Goal: Transaction & Acquisition: Purchase product/service

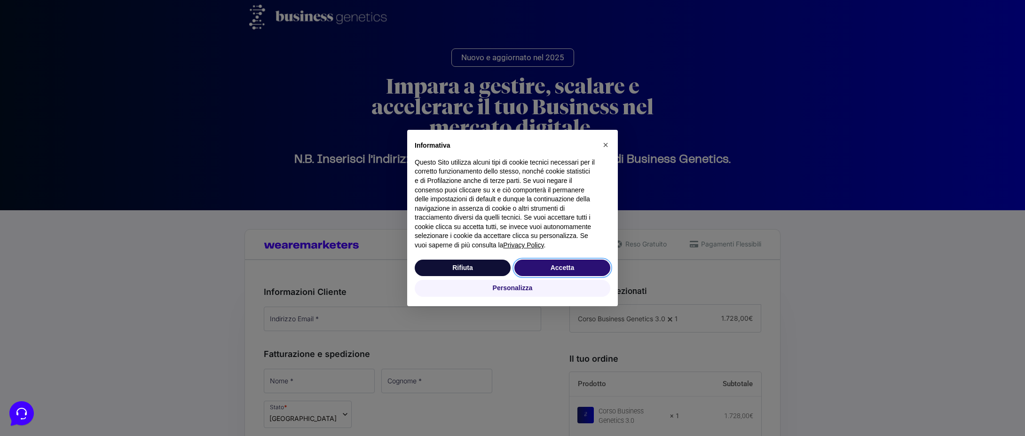
click at [590, 271] on button "Accetta" at bounding box center [562, 268] width 96 height 17
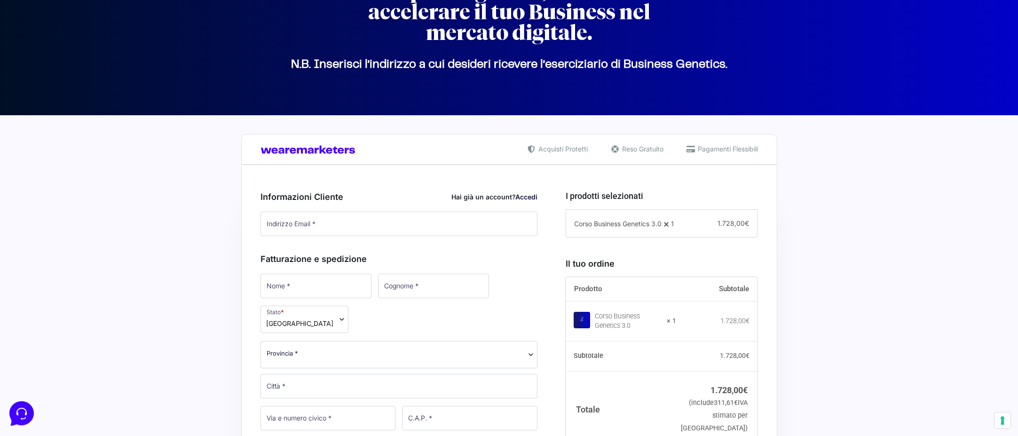
scroll to position [97, 0]
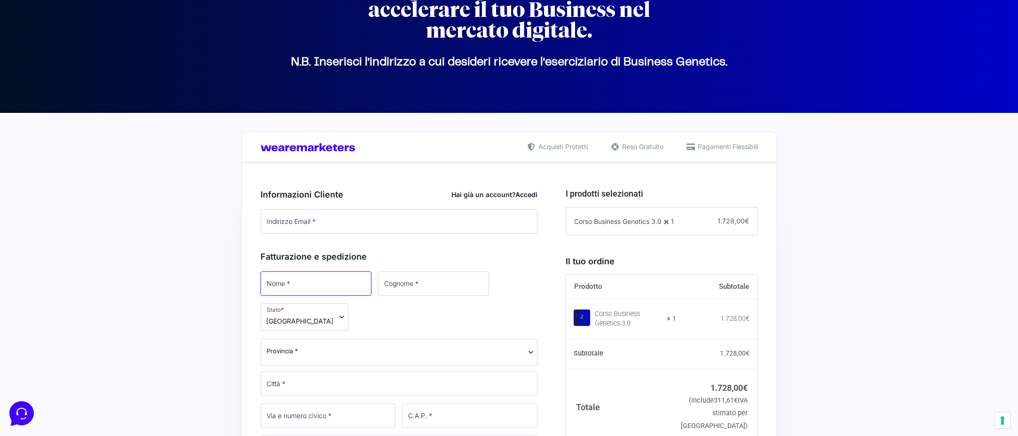
click at [326, 278] on input "Nome *" at bounding box center [316, 283] width 111 height 24
type input "[PERSON_NAME]"
type input "[EMAIL_ADDRESS][DOMAIN_NAME]"
type input "[PERSON_NAME]"
select select "AQ"
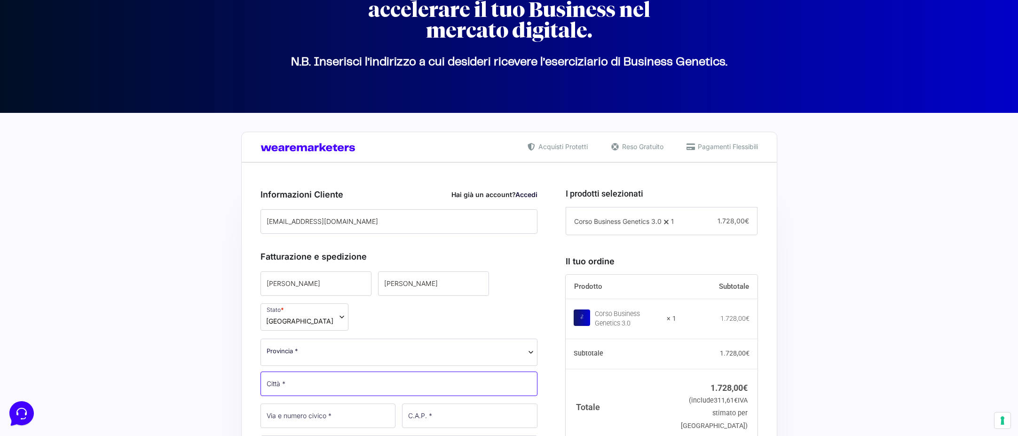
type input "Sulmona"
type input "2/4"
type input "67039"
type input "[PHONE_NUMBER]"
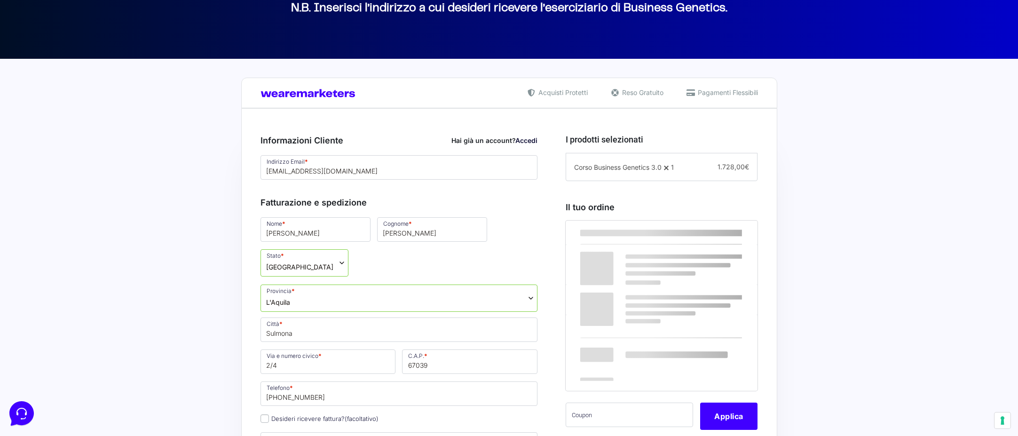
scroll to position [164, 0]
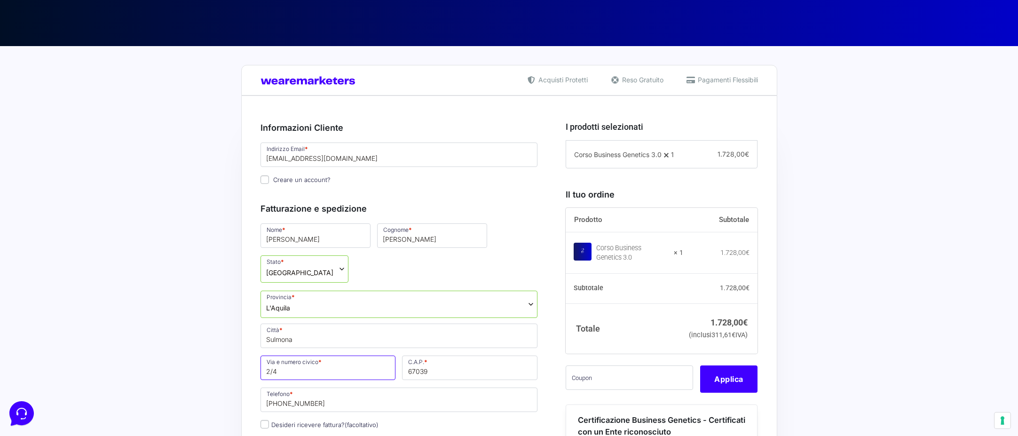
drag, startPoint x: 286, startPoint y: 340, endPoint x: 253, endPoint y: 338, distance: 33.4
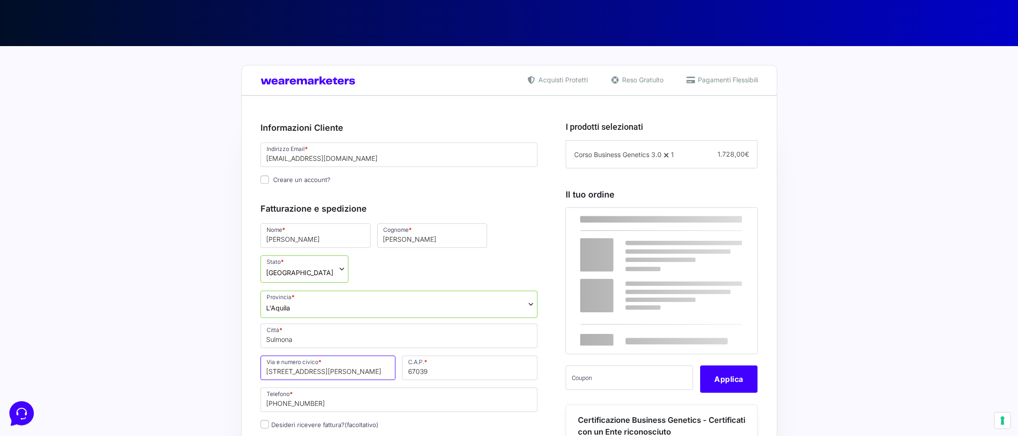
type input "[STREET_ADDRESS][PERSON_NAME]"
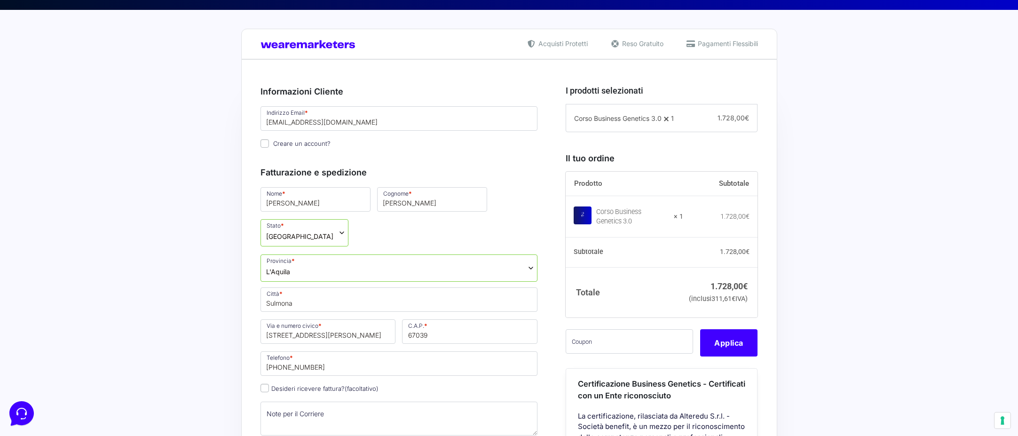
scroll to position [211, 0]
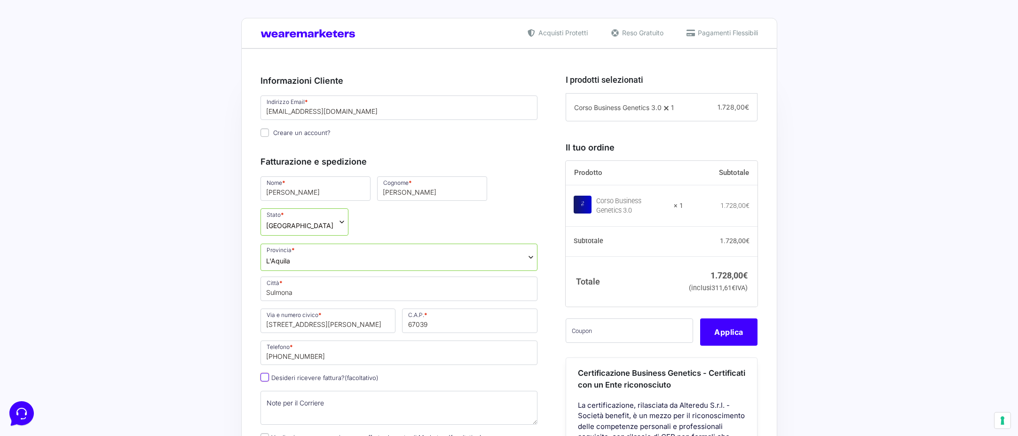
click at [263, 373] on input "Desideri ricevere fattura? (facoltativo)" at bounding box center [265, 377] width 8 height 8
checkbox input "true"
select select "IT"
type input "0000000"
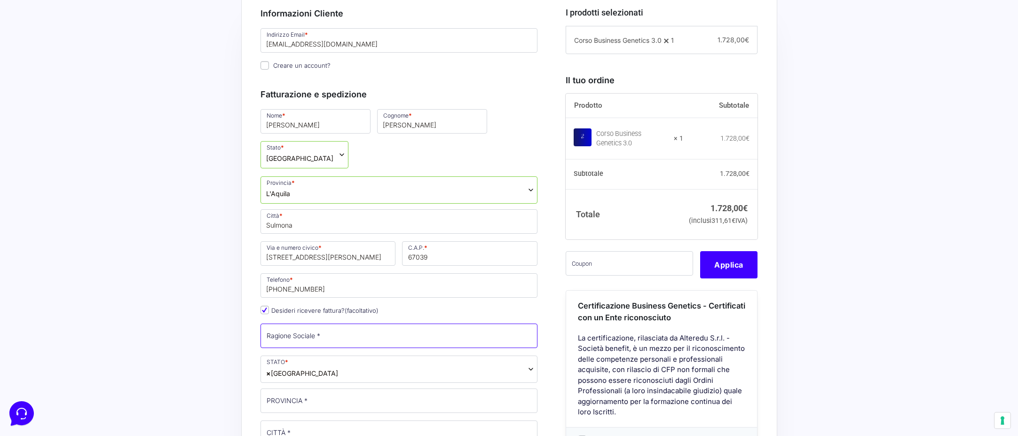
click at [305, 324] on input "Ragione Sociale *" at bounding box center [399, 336] width 277 height 24
type input "R.E.M. S.R.L."
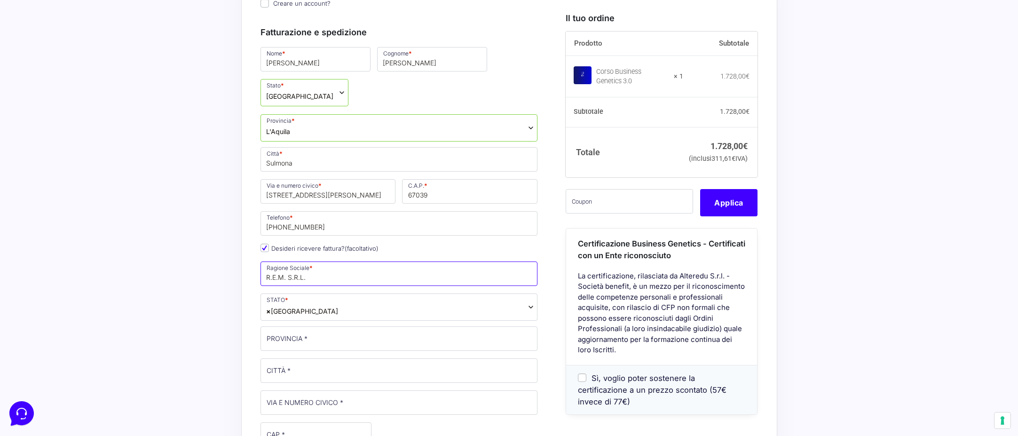
scroll to position [345, 0]
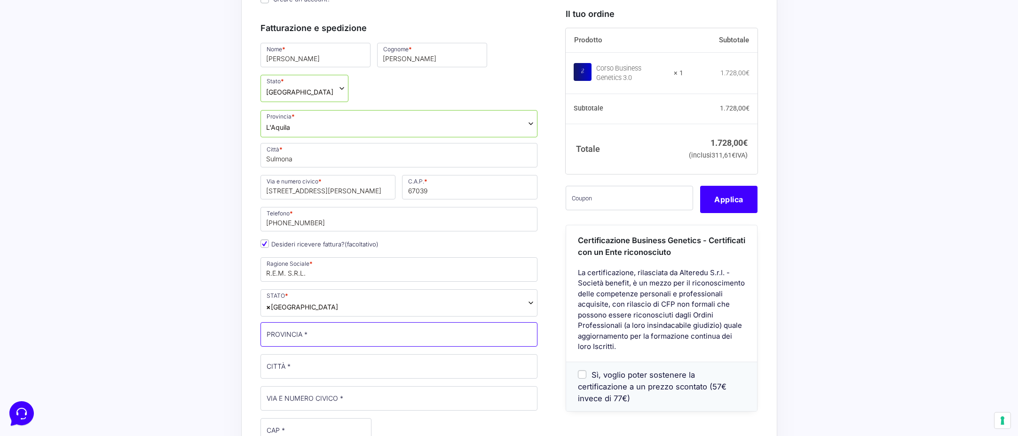
click at [351, 322] on input "PROVINCIA *" at bounding box center [399, 334] width 277 height 24
type input "AQ"
type input "Sulmona"
type input "Via Salvemini 2/4"
type input "67039"
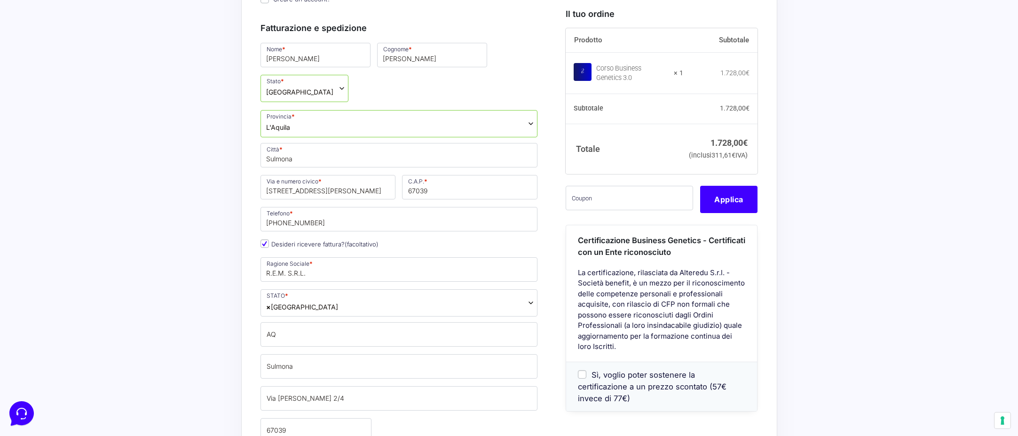
type input "[PHONE_NUMBER]"
type input "[EMAIL_ADDRESS][DOMAIN_NAME]"
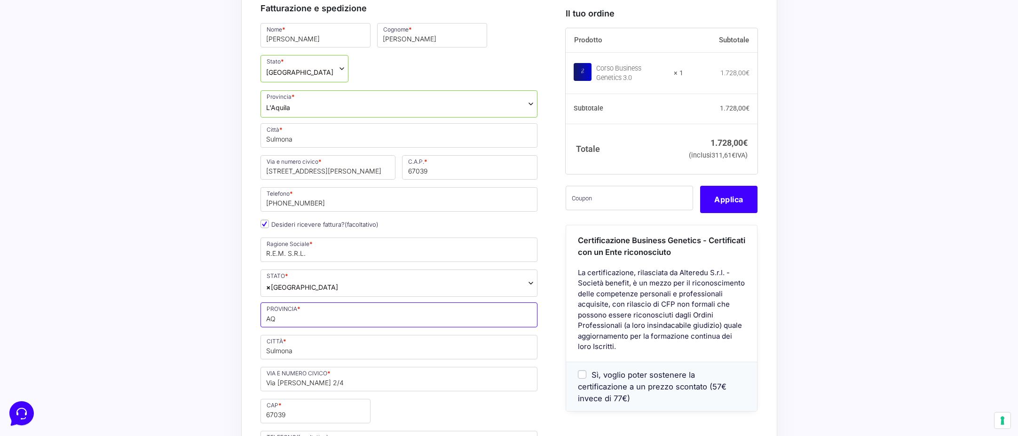
scroll to position [386, 0]
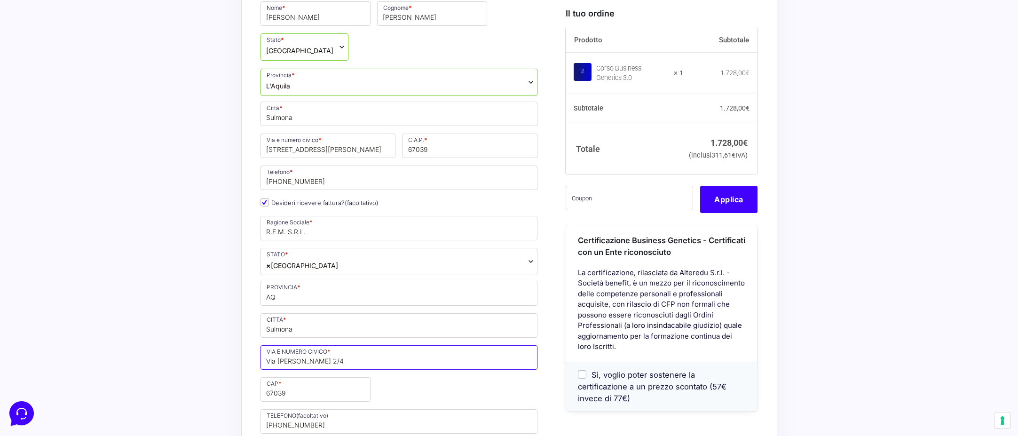
click at [276, 345] on input "Via Salvemini 2/4" at bounding box center [399, 357] width 277 height 24
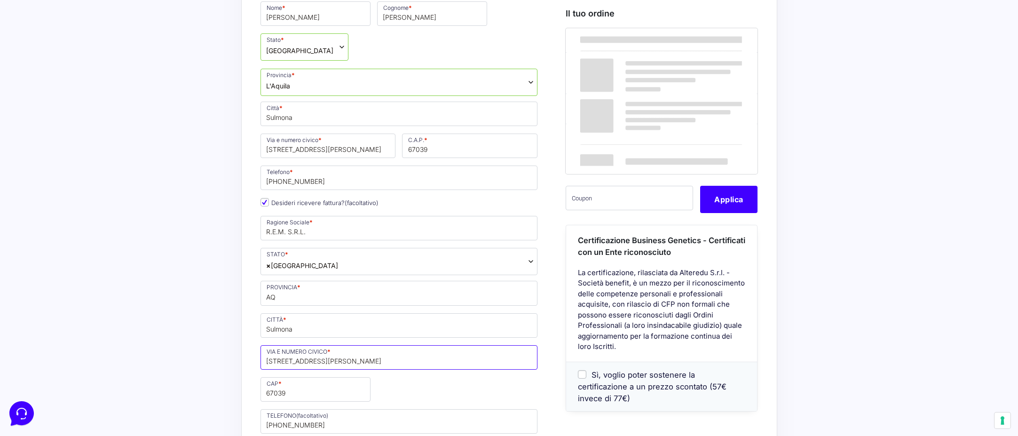
type input "[STREET_ADDRESS][PERSON_NAME]"
click at [443, 361] on div "Nome * Maria Rosaria Cognome * Leombruno Stato * Seleziona un paese / una regio…" at bounding box center [399, 327] width 284 height 654
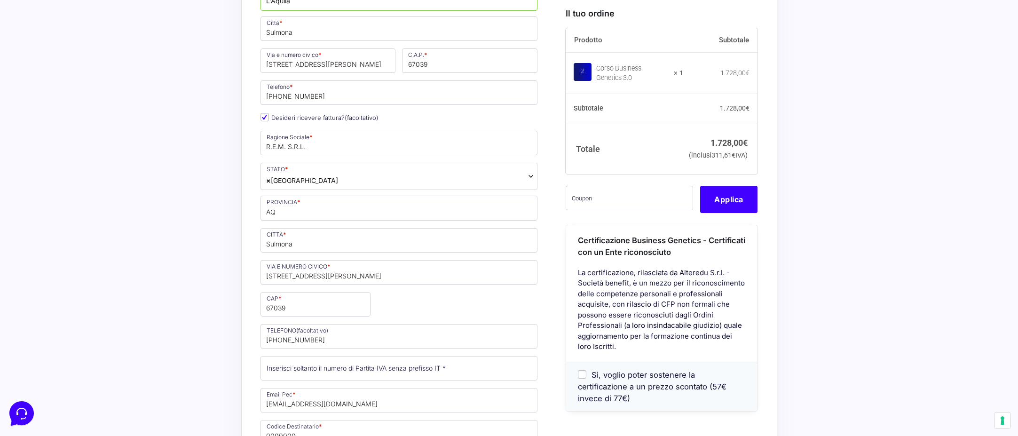
scroll to position [475, 0]
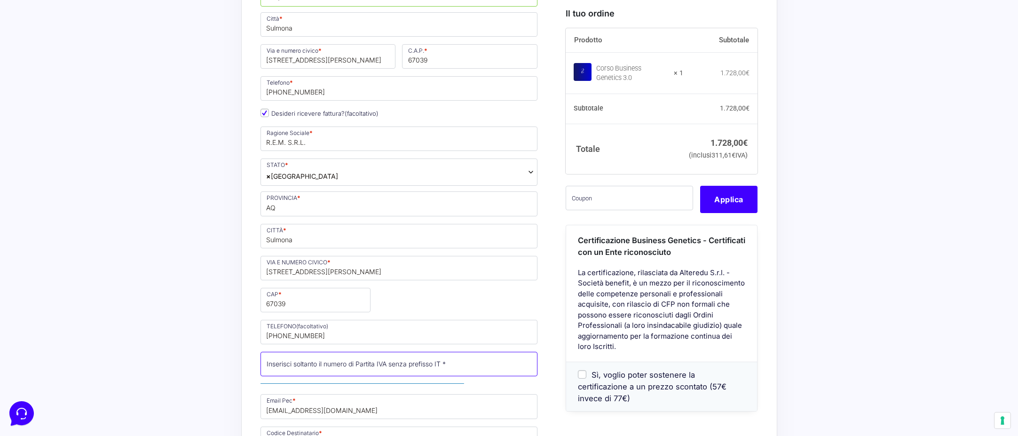
click at [423, 352] on input "Partita Iva *" at bounding box center [399, 364] width 277 height 24
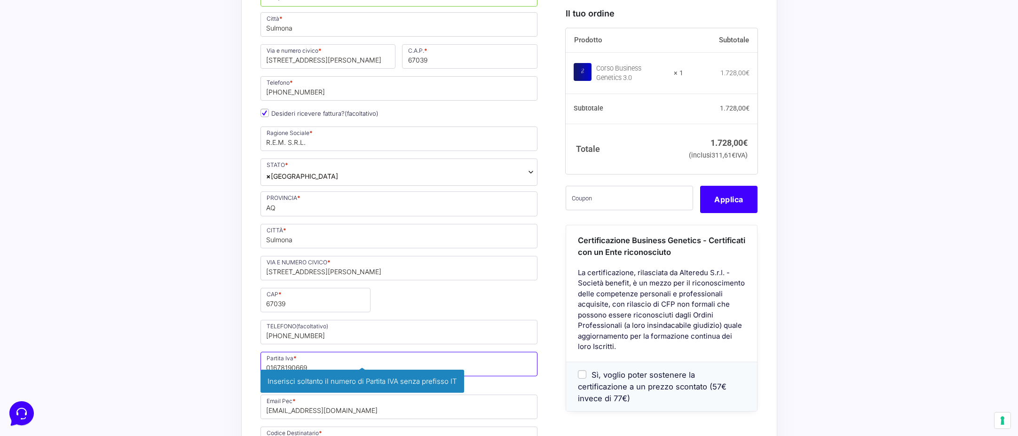
type input "01678190669"
click at [251, 328] on div "Riepilogo Ordine 1.728,00 € Prodotto Subtotale Corso Business Genetics 3.0 × 1 …" at bounding box center [509, 358] width 536 height 1149
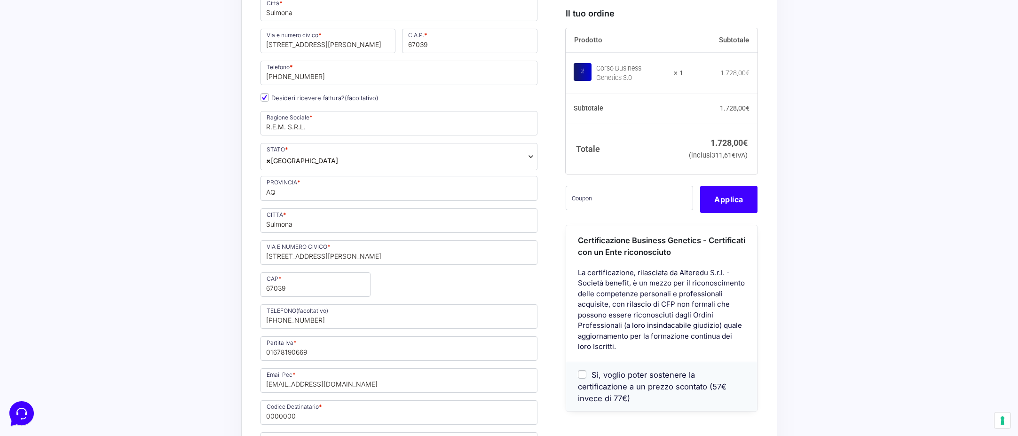
scroll to position [498, 0]
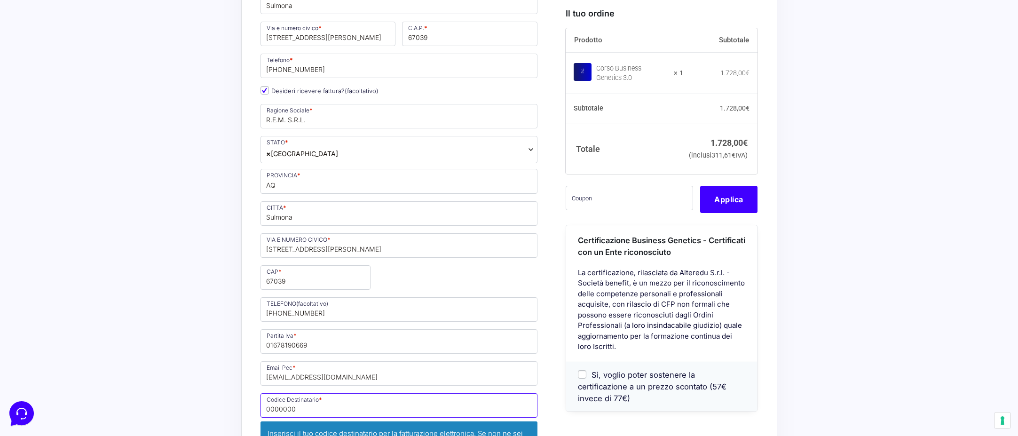
drag, startPoint x: 304, startPoint y: 378, endPoint x: 246, endPoint y: 376, distance: 58.3
click at [246, 376] on div "Riepilogo Ordine 1.728,00 € Prodotto Subtotale Corso Business Genetics 3.0 × 1 …" at bounding box center [509, 352] width 536 height 1180
type input "5RUO82D"
click at [250, 371] on div "Riepilogo Ordine 1.728,00 € Prodotto Subtotale Corso Business Genetics 3.0 × 1 …" at bounding box center [509, 331] width 536 height 1138
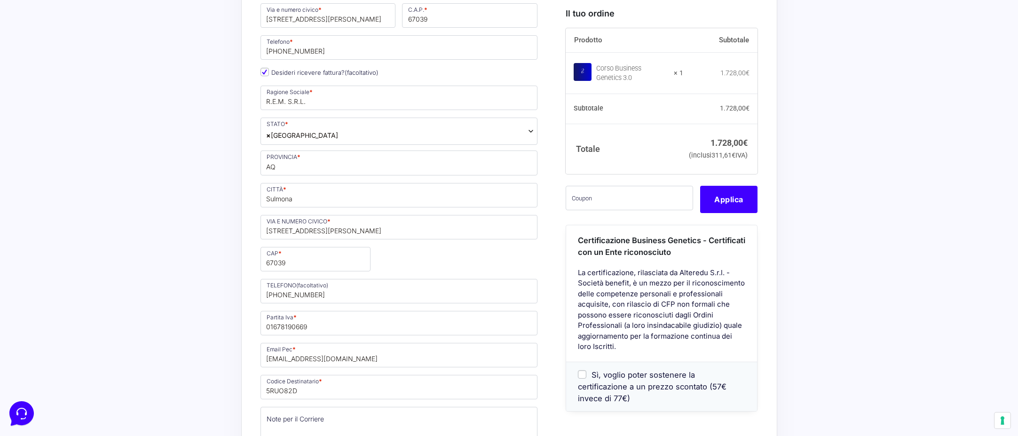
scroll to position [520, 0]
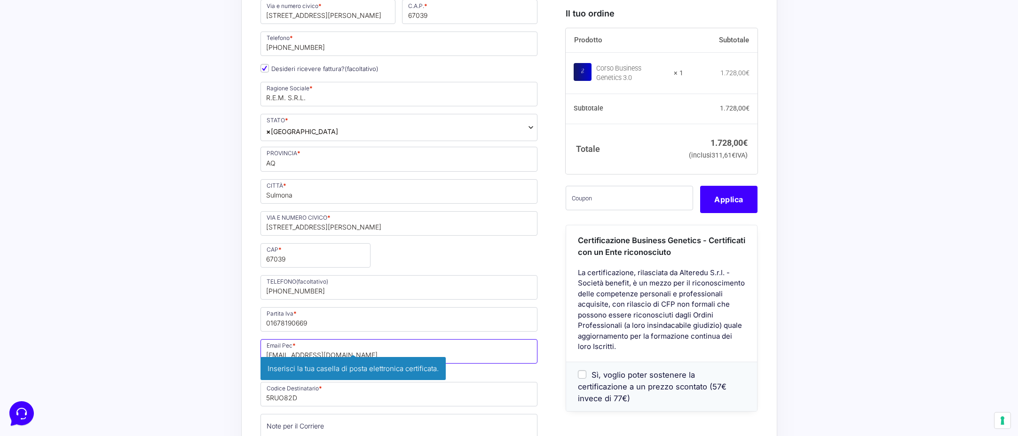
drag, startPoint x: 385, startPoint y: 321, endPoint x: 250, endPoint y: 320, distance: 134.5
click at [250, 320] on div "Riepilogo Ordine 1.728,00 € Prodotto Subtotale Corso Business Genetics 3.0 × 1 …" at bounding box center [509, 313] width 536 height 1149
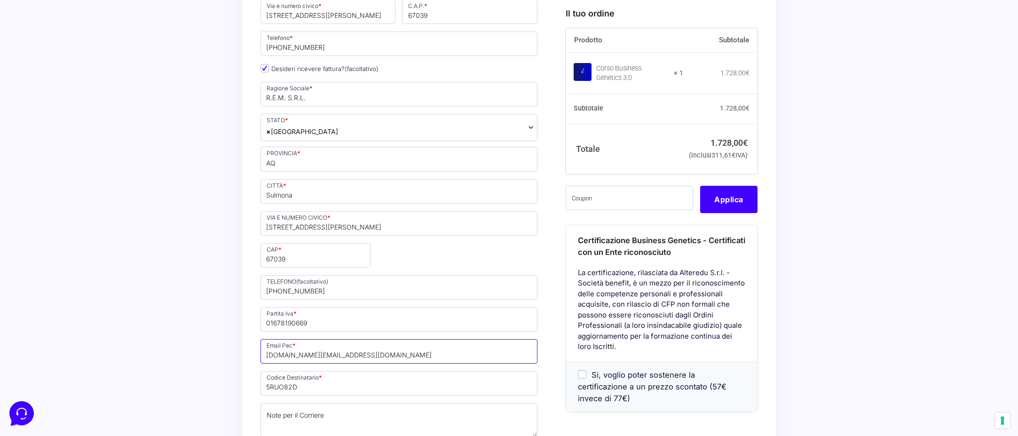
type input "[DOMAIN_NAME][EMAIL_ADDRESS][DOMAIN_NAME]"
click at [547, 302] on div "Informazioni Cliente Hai già un account? Accedi Indirizzo Email * infocokaclubs…" at bounding box center [410, 305] width 299 height 1100
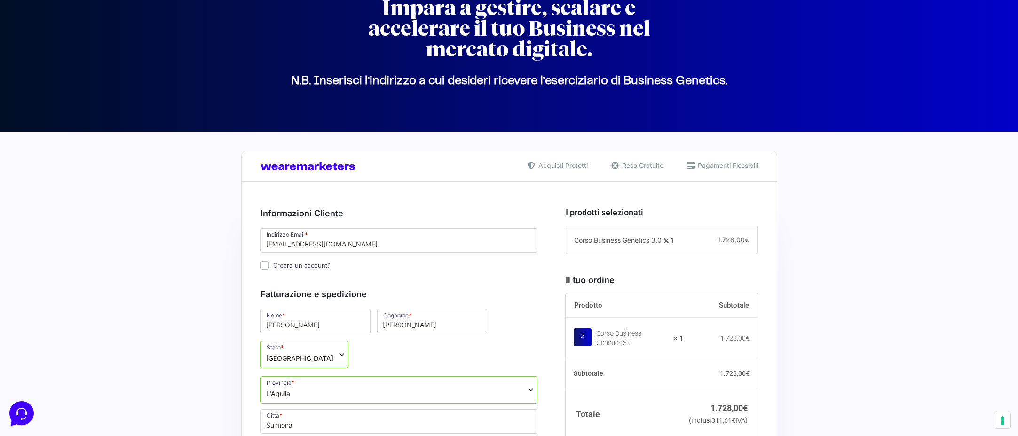
scroll to position [106, 0]
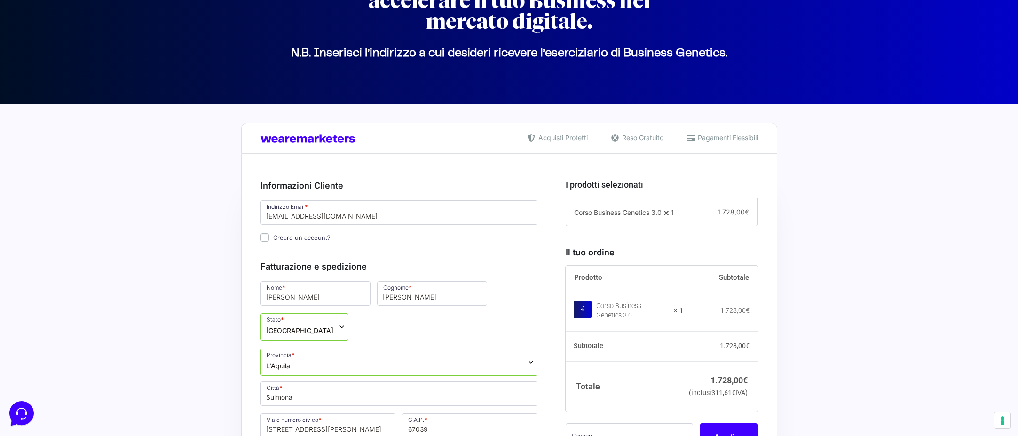
click at [270, 235] on label "Creare un account?" at bounding box center [296, 238] width 70 height 8
click at [269, 235] on input "Creare un account?" at bounding box center [265, 237] width 8 height 8
checkbox input "true"
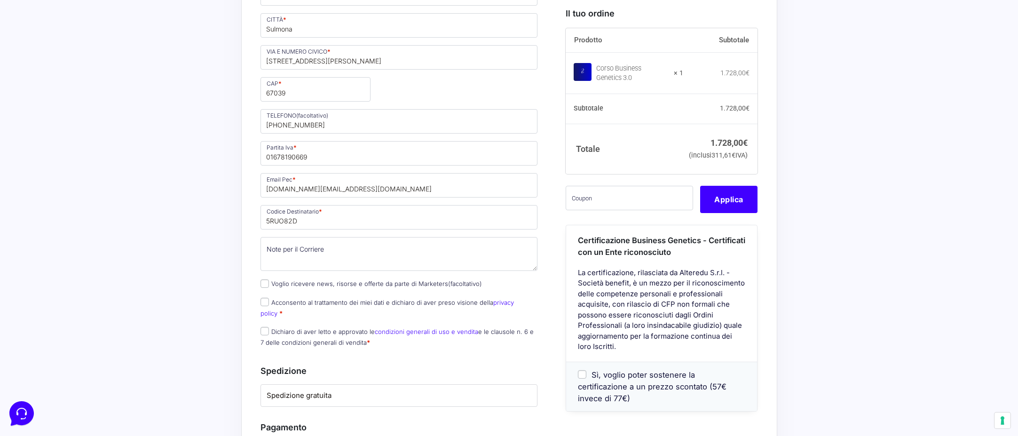
scroll to position [688, 0]
click at [267, 296] on input "Acconsento al trattamento dei miei dati e dichiaro di aver preso visione della …" at bounding box center [265, 300] width 8 height 8
checkbox input "true"
click at [266, 325] on input "Dichiaro di aver letto e approvato le condizioni generali di uso e vendita e le…" at bounding box center [265, 329] width 8 height 8
checkbox input "true"
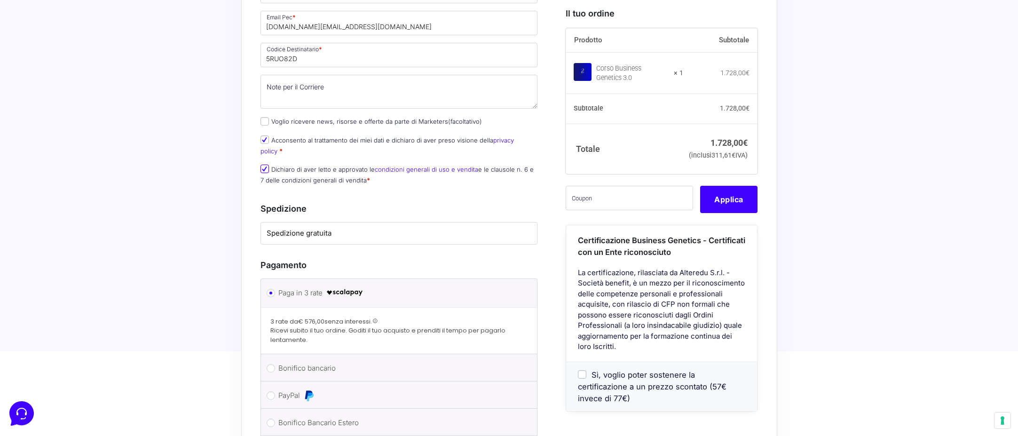
scroll to position [851, 0]
click at [457, 163] on link "condizioni generali di uso e vendita" at bounding box center [426, 167] width 103 height 8
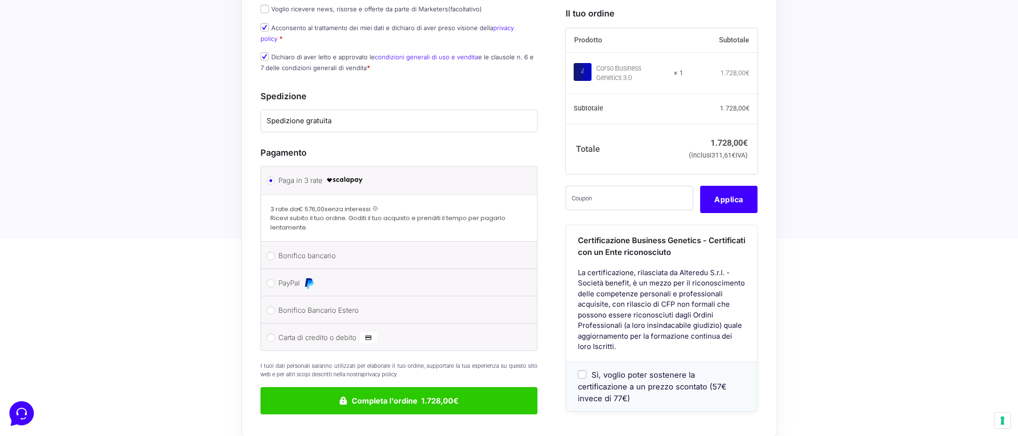
scroll to position [1007, 0]
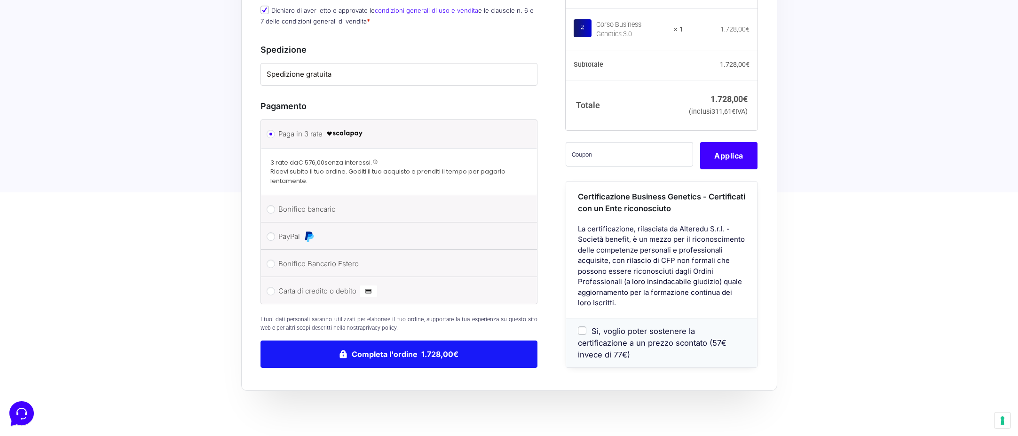
click at [432, 340] on button "Completa l'ordine 1.728,00€" at bounding box center [399, 353] width 277 height 27
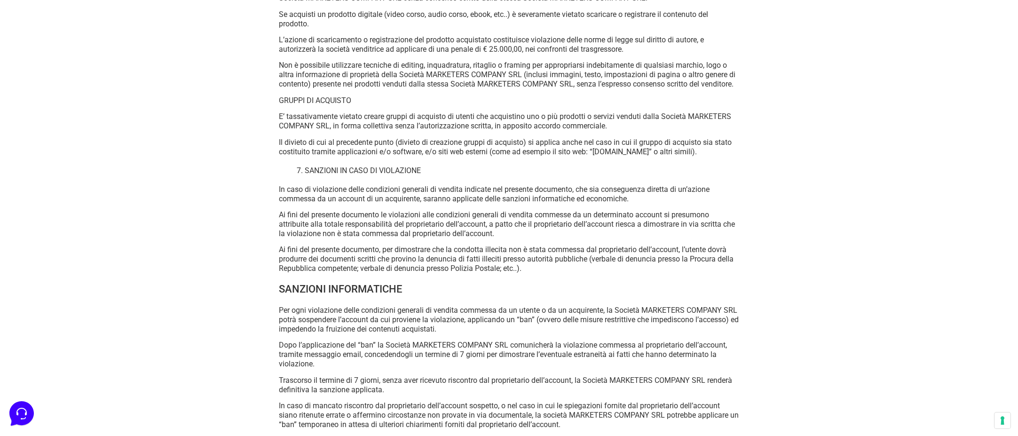
scroll to position [5114, 0]
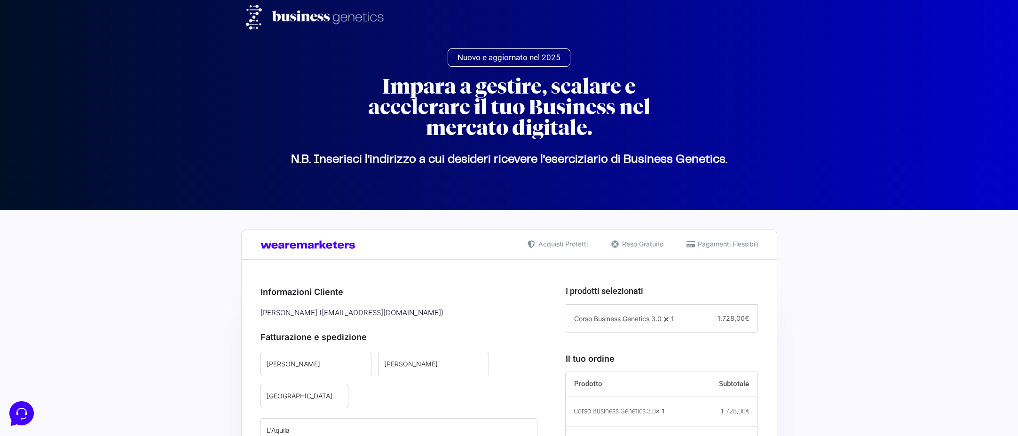
select select "AQ"
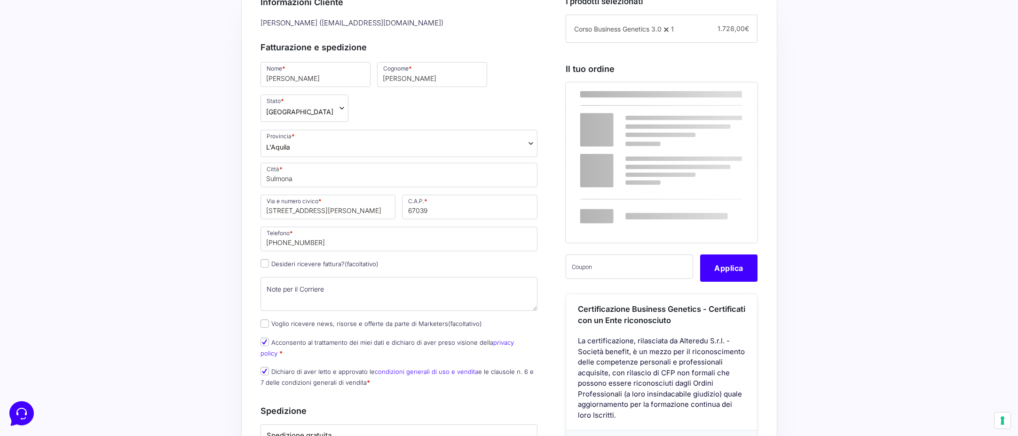
scroll to position [290, 0]
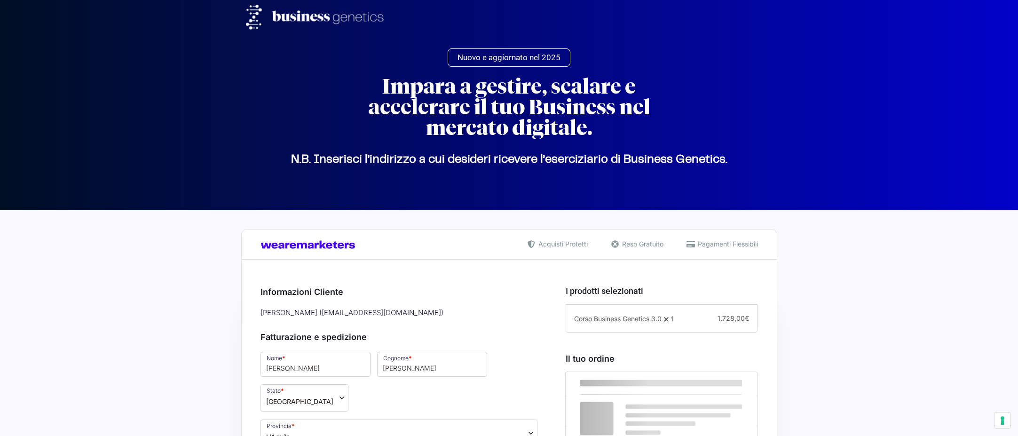
select select "AQ"
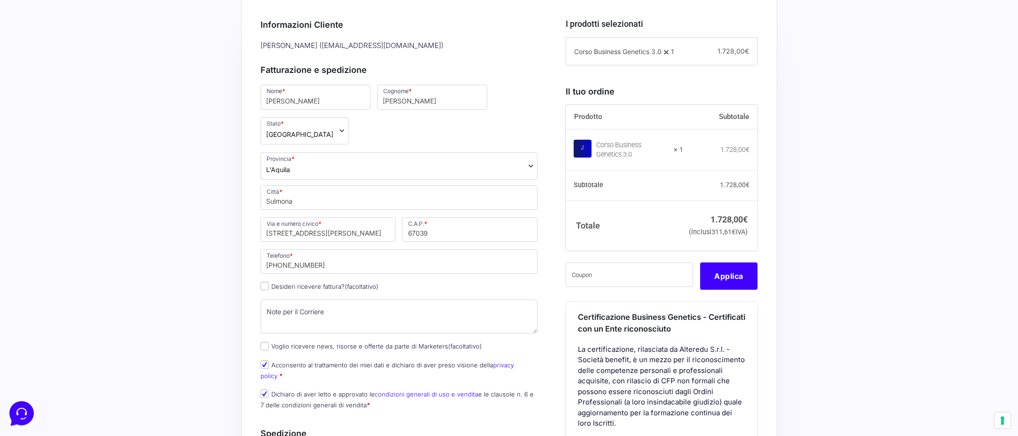
scroll to position [269, 0]
click at [266, 279] on input "Desideri ricevere fattura? (facoltativo)" at bounding box center [265, 283] width 8 height 8
checkbox input "true"
type input "R.E.M. S.R.L."
select select "IT"
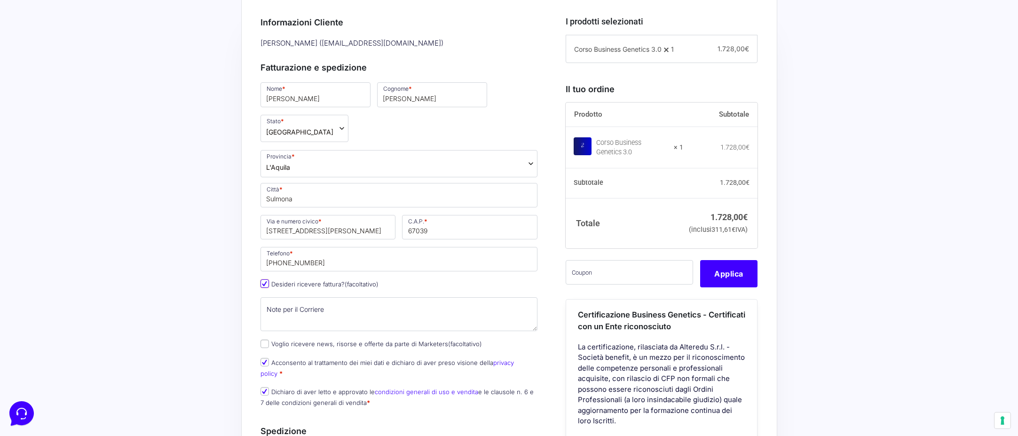
type input "AQ"
type input "Sulmona"
type input "[STREET_ADDRESS][PERSON_NAME]"
type input "67039"
type input "[PHONE_NUMBER]"
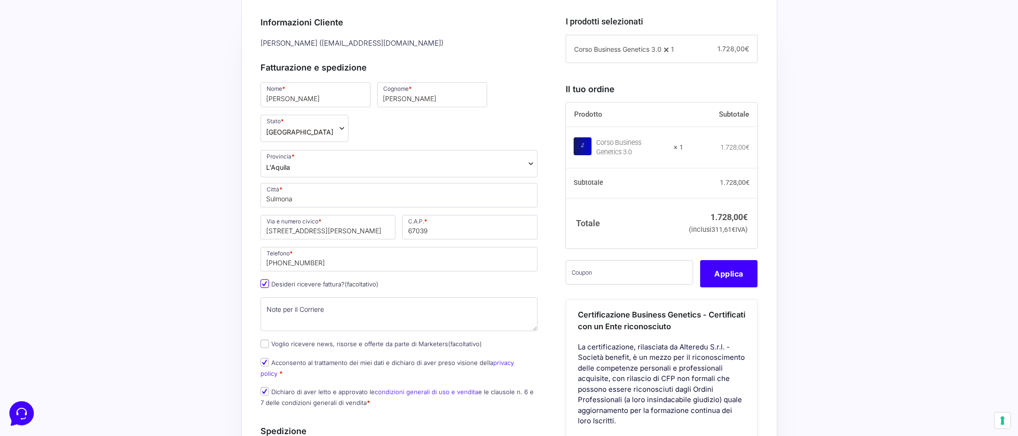
type input "01678190669"
type input "[DOMAIN_NAME][EMAIL_ADDRESS][DOMAIN_NAME]"
type input "5RUO82D"
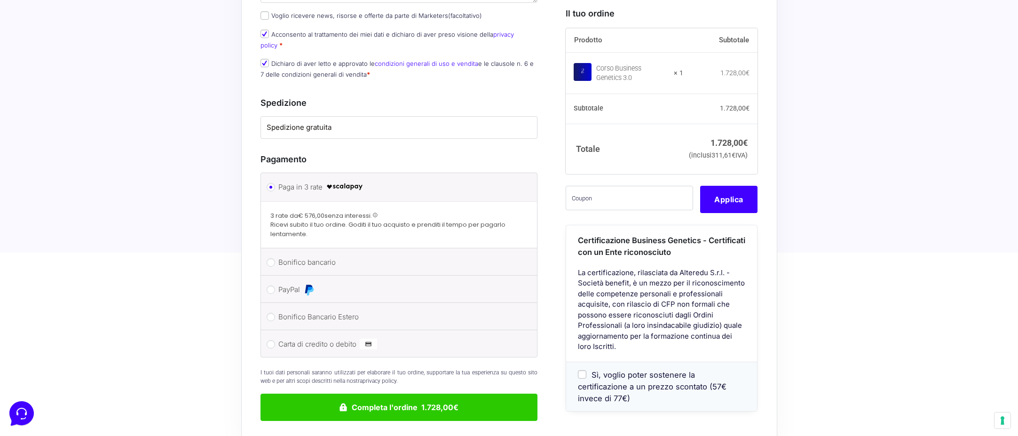
scroll to position [919, 0]
click at [273, 340] on input "Carta di credito o debito" at bounding box center [271, 344] width 8 height 8
radio input "true"
